Goal: Transaction & Acquisition: Purchase product/service

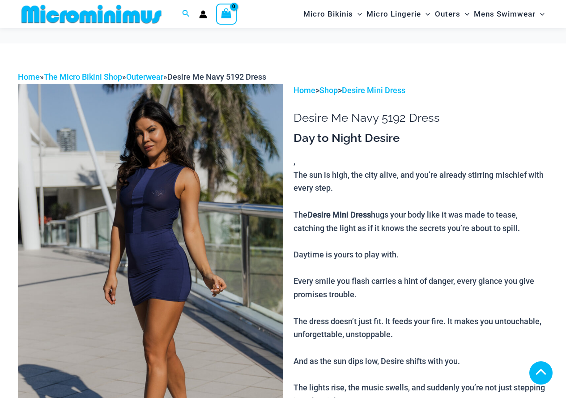
scroll to position [2153, 0]
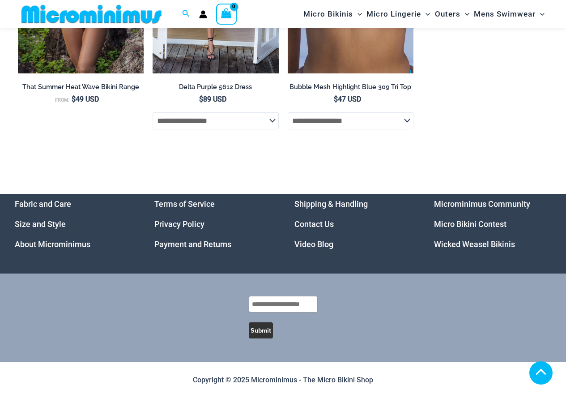
click at [470, 205] on link "Microminimus Community" at bounding box center [482, 203] width 96 height 9
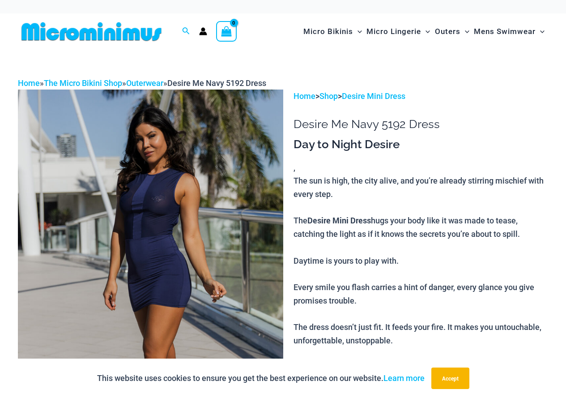
click at [139, 26] on img at bounding box center [91, 31] width 147 height 20
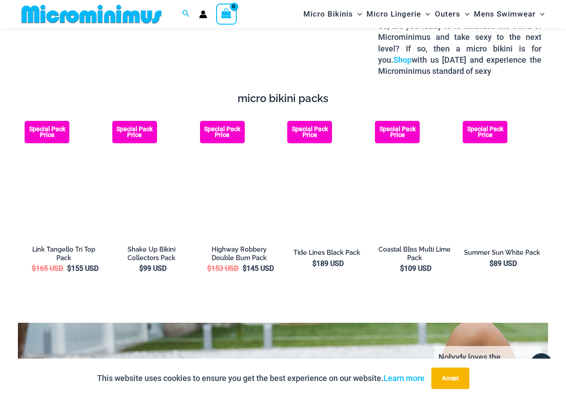
scroll to position [1382, 0]
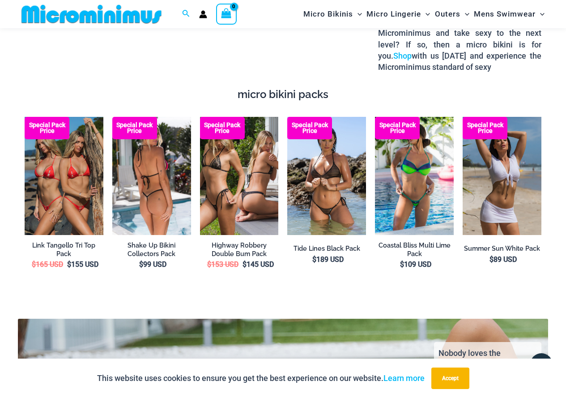
click at [134, 165] on img at bounding box center [151, 176] width 79 height 118
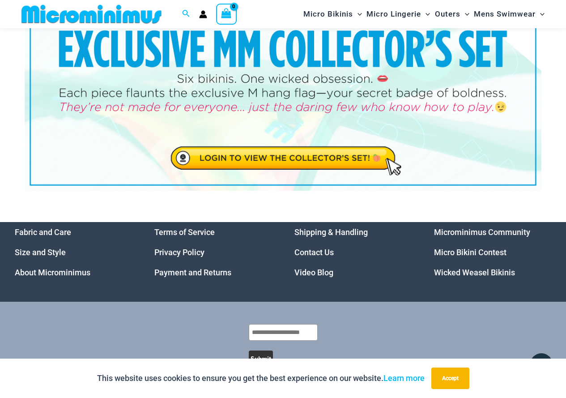
scroll to position [38, 0]
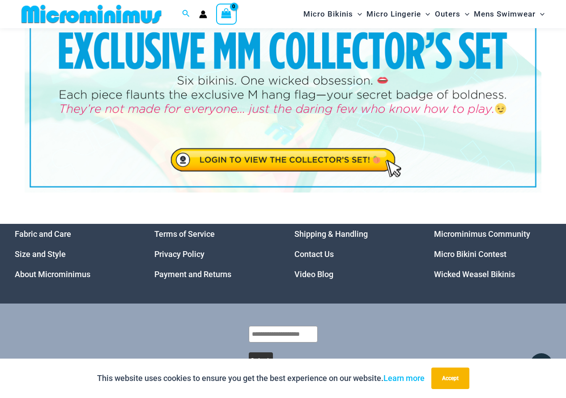
click at [303, 165] on img at bounding box center [283, 105] width 517 height 176
click at [80, 17] on img at bounding box center [91, 14] width 147 height 20
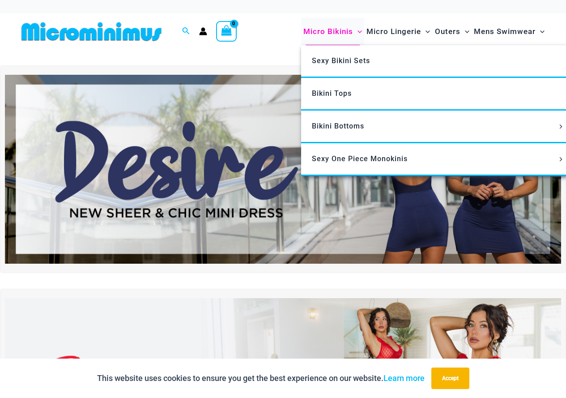
click at [323, 35] on span "Micro Bikinis" at bounding box center [329, 31] width 50 height 23
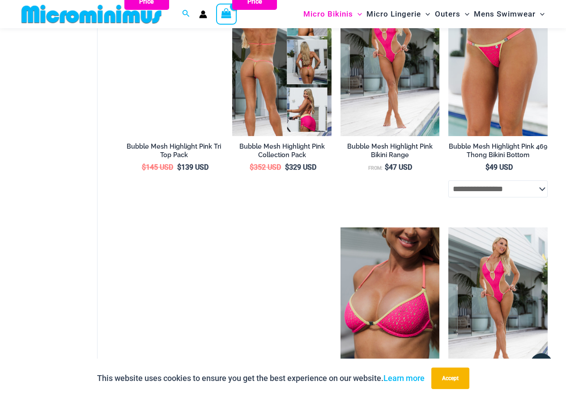
scroll to position [840, 0]
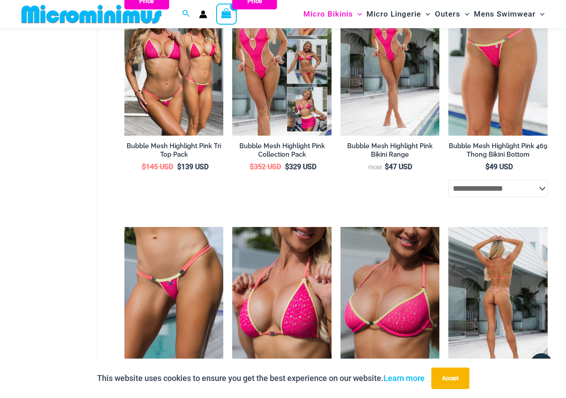
click at [522, 290] on img at bounding box center [498, 301] width 99 height 149
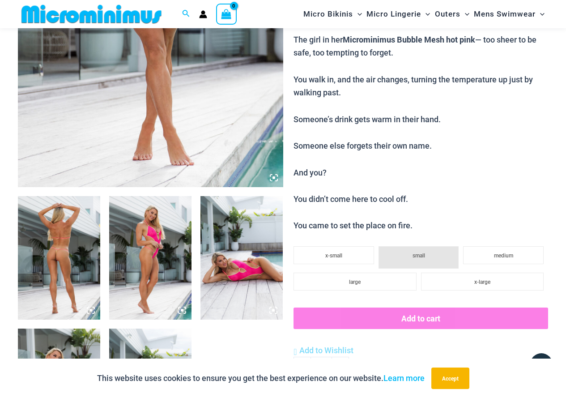
scroll to position [305, 0]
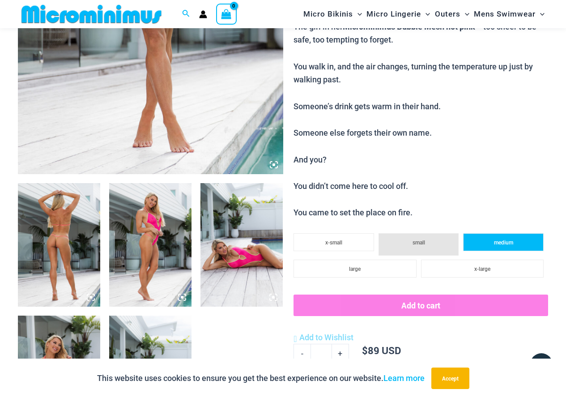
click at [490, 247] on li "medium" at bounding box center [503, 242] width 81 height 18
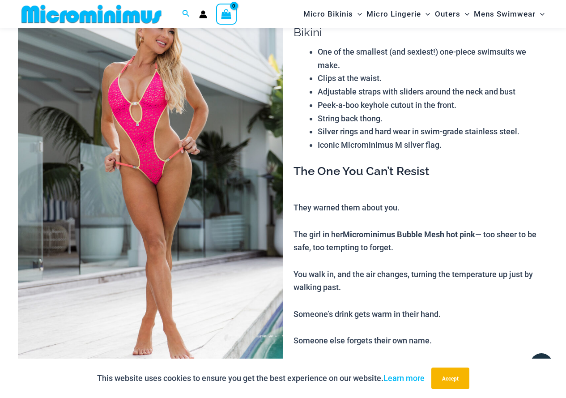
scroll to position [81, 0]
